Goal: Task Accomplishment & Management: Manage account settings

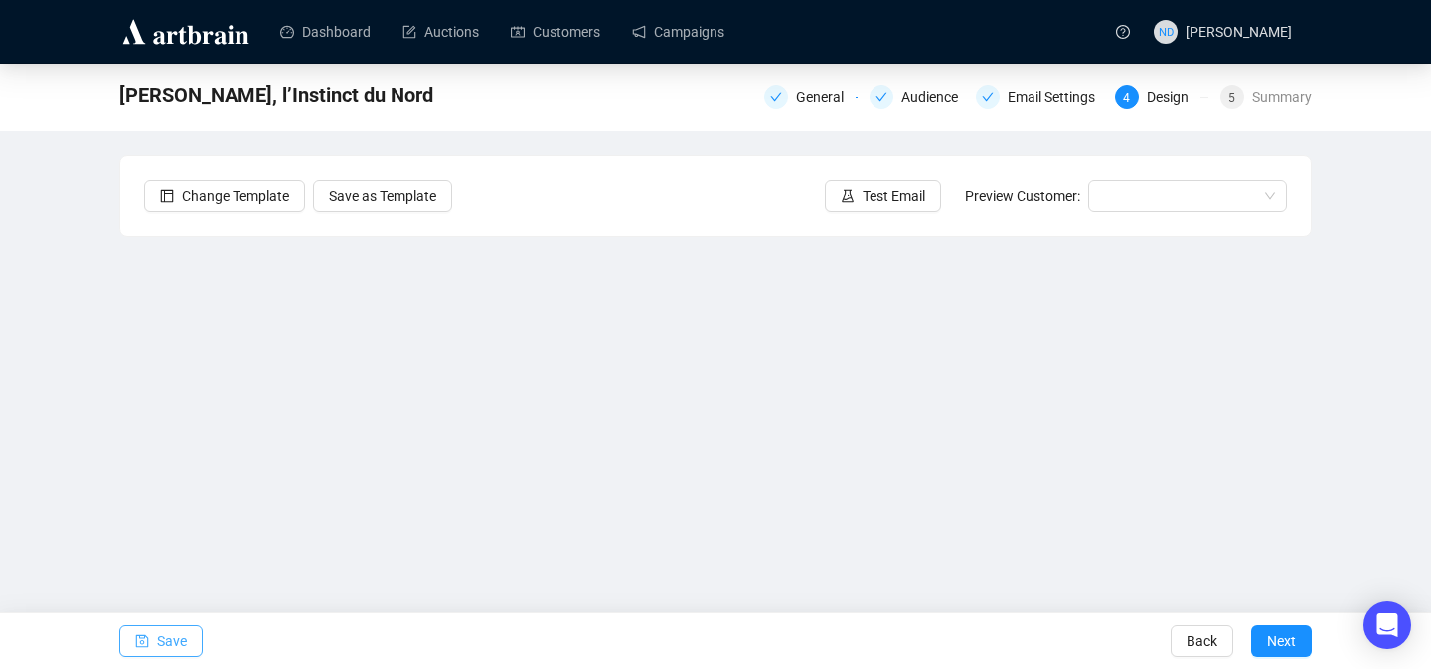
scroll to position [71, 0]
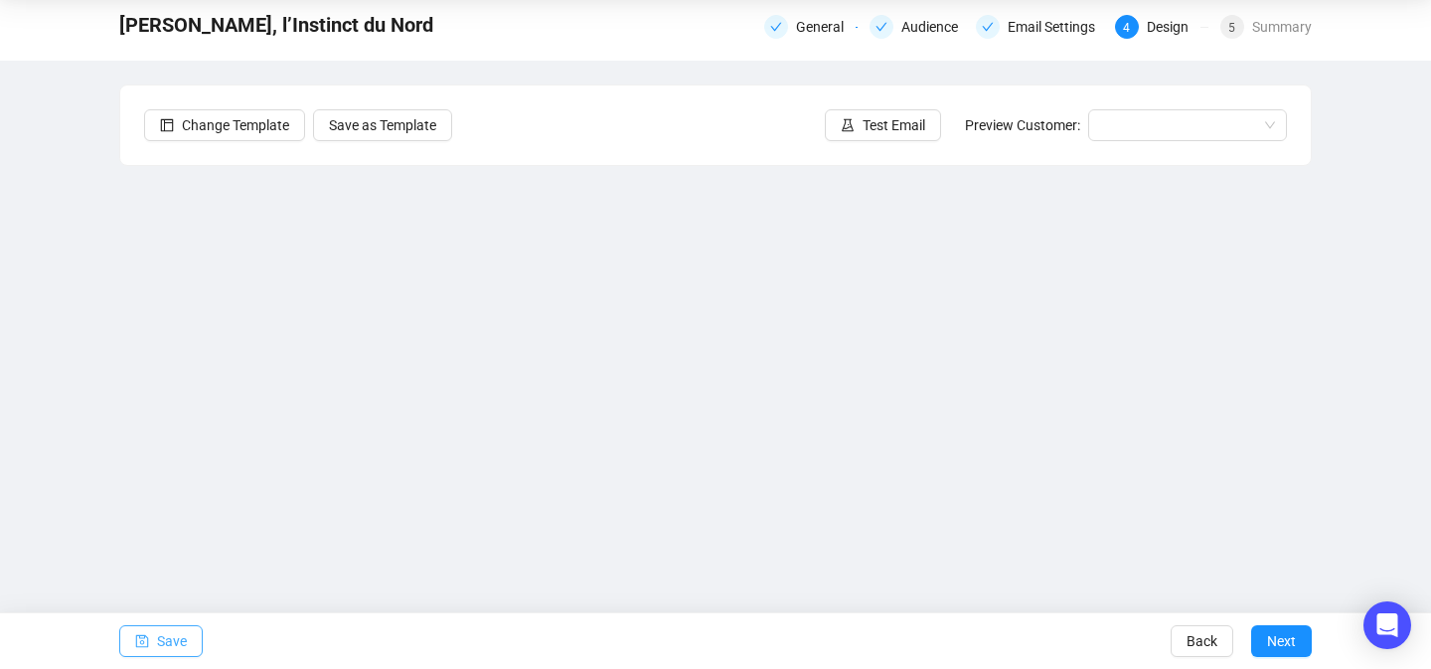
click at [163, 637] on span "Save" at bounding box center [172, 641] width 30 height 56
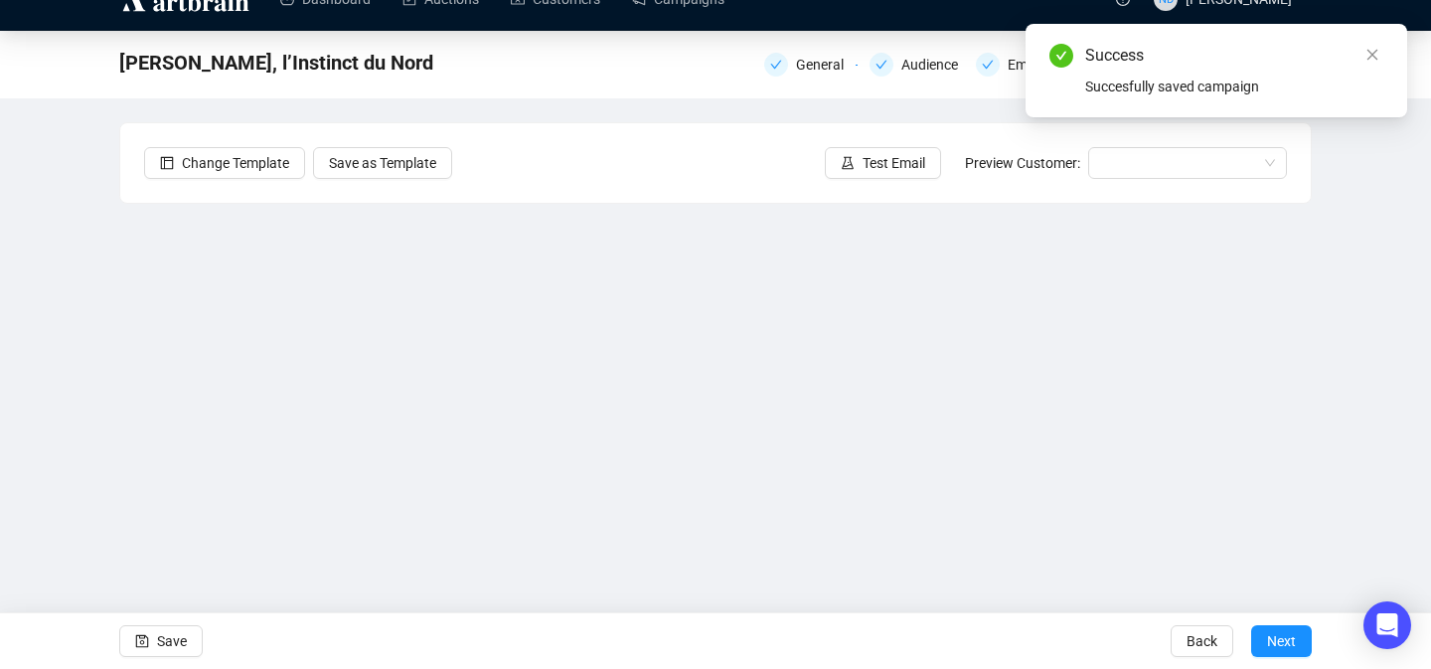
scroll to position [0, 0]
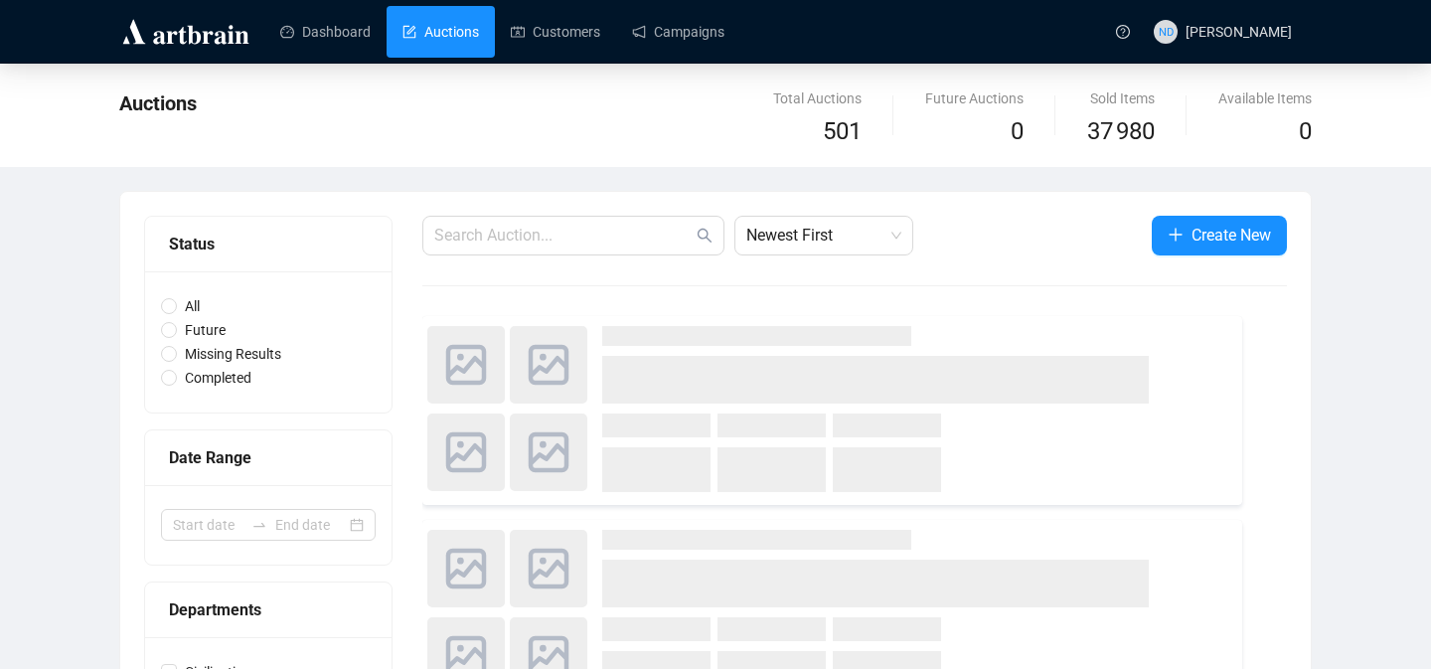
click at [720, 62] on div "Dashboard Auctions Customers Campaigns" at bounding box center [681, 31] width 846 height 63
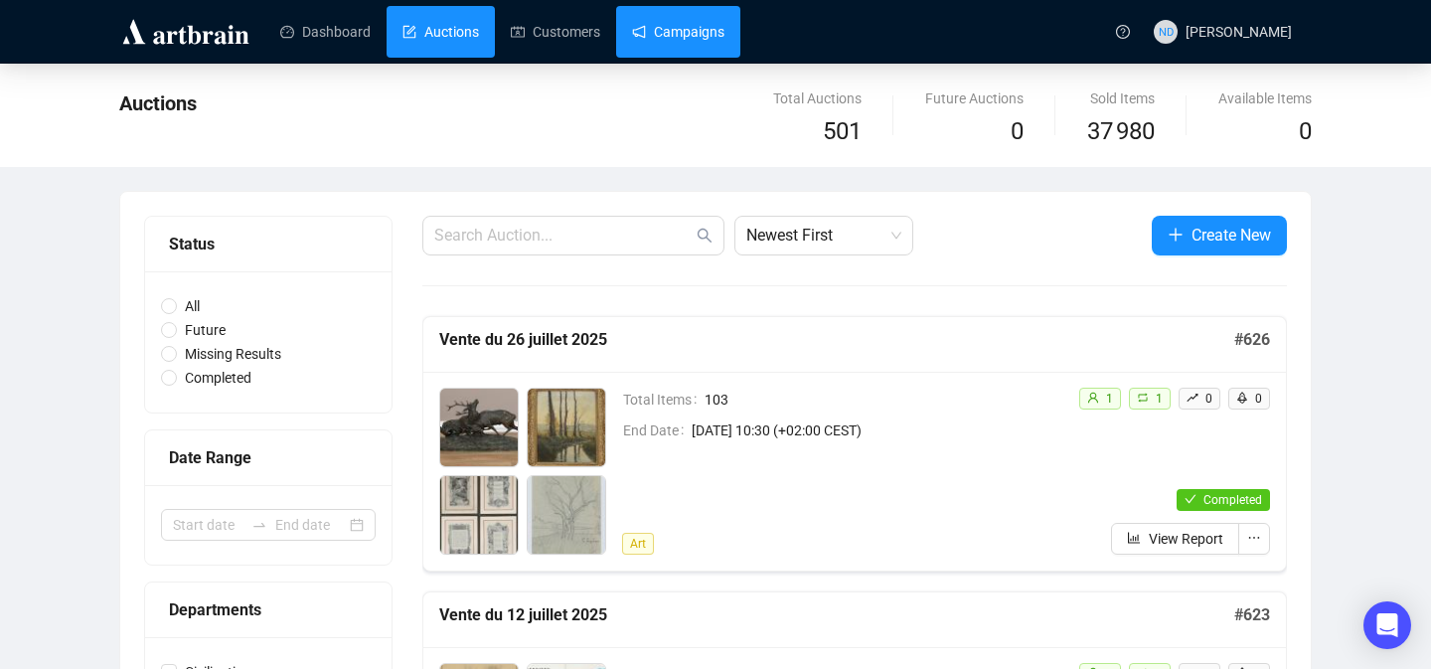
click at [707, 48] on link "Campaigns" at bounding box center [678, 32] width 92 height 52
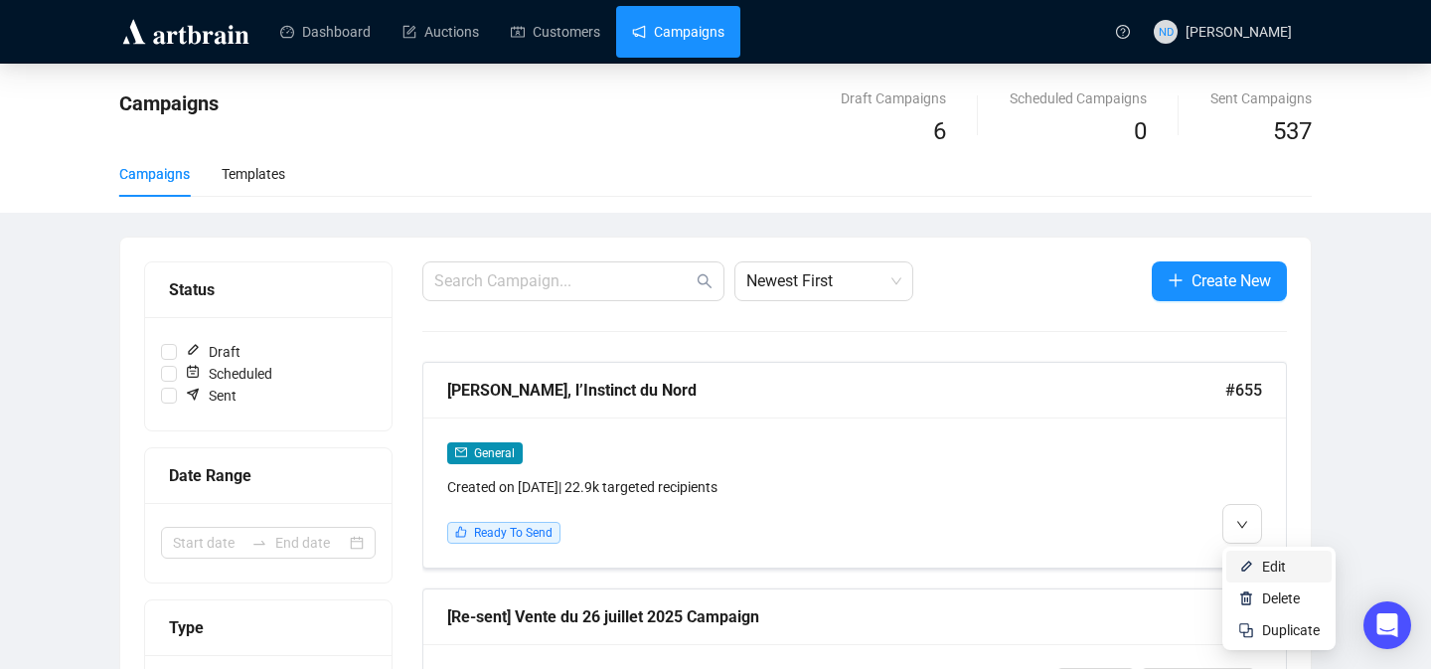
click at [1245, 565] on img at bounding box center [1246, 567] width 16 height 16
